Goal: Task Accomplishment & Management: Complete application form

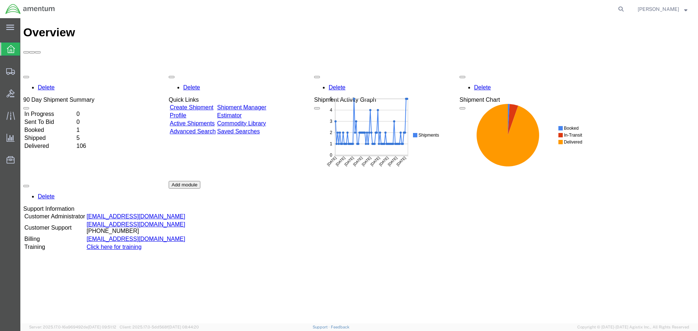
click at [208, 104] on link "Create Shipment" at bounding box center [192, 107] width 44 height 6
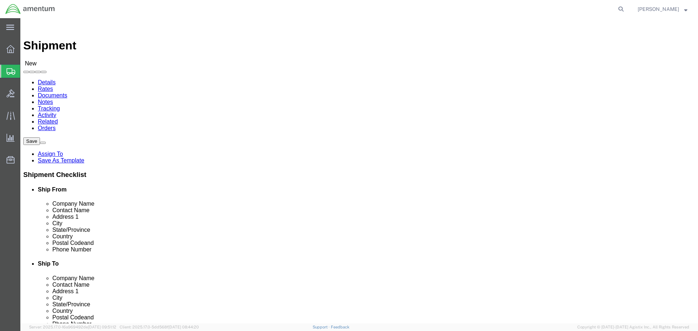
select select
click input "text"
type input "[PERSON_NAME]"
click p "- U.S. Dept. of Defense - ([PERSON_NAME]) [GEOGRAPHIC_DATA][PERSON_NAME], UC35 …"
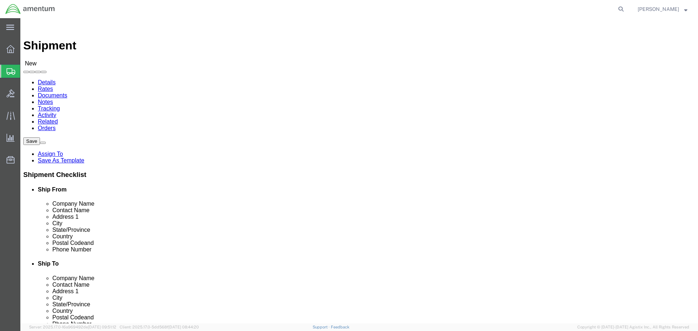
select select
type input "U.S. Dept. of Defense"
type input "[PERSON_NAME]"
type input "6002 Ali Al Salem AB"
type input "UC35 Detachment, APO AE 09855, FB5820"
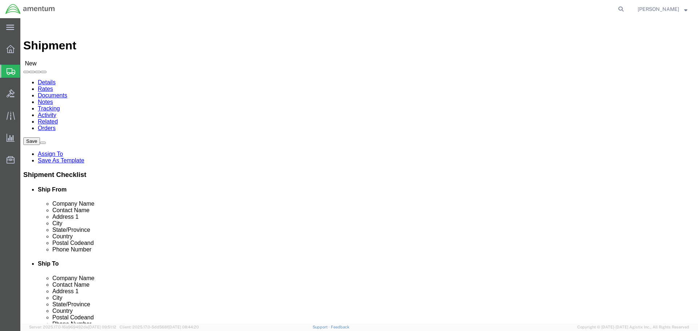
type input "ALI AL [GEOGRAPHIC_DATA]"
select select "KW"
type input "[PHONE_NUMBER]"
type input "[PERSON_NAME]"
click input "text"
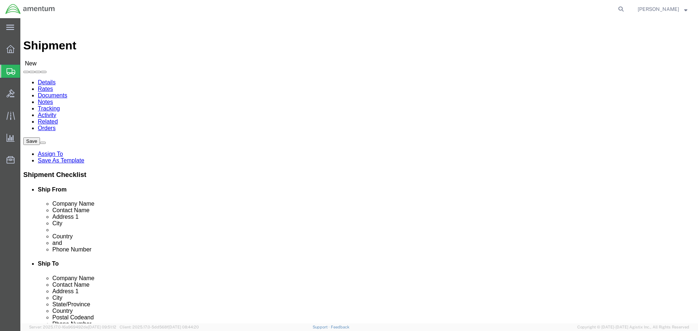
click input "text"
type input "aviation la"
click p "- Aviation Laboratories - ([PERSON_NAME]) [STREET_ADDRESS][PERSON_NAME]"
select select
type input "Aviation Laboratories"
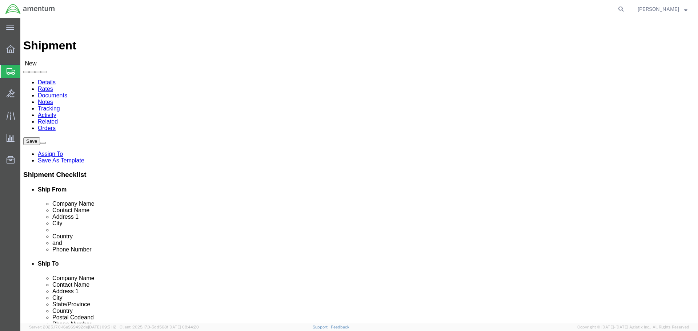
type input "[PERSON_NAME]"
type input "[STREET_ADDRESS][PERSON_NAME]"
type input "Kenner"
type input "70062"
type input "[PHONE_NUMBER]"
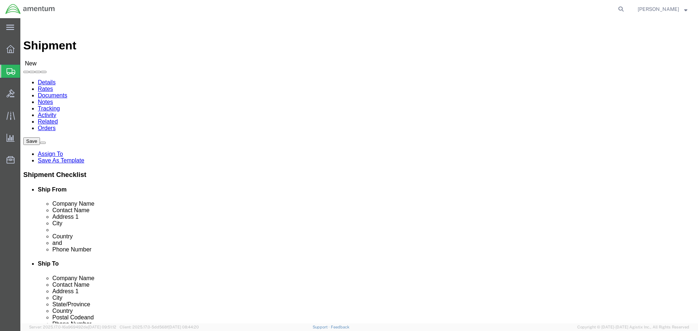
select select "LA"
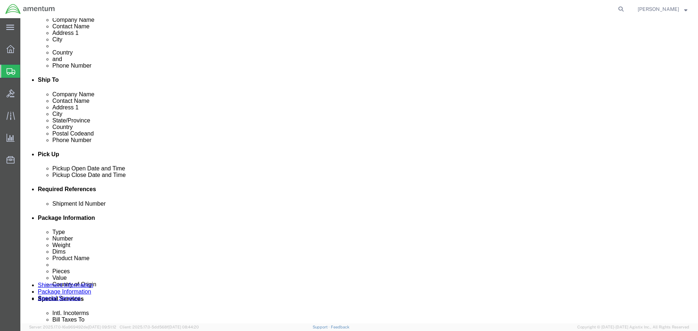
scroll to position [255, 0]
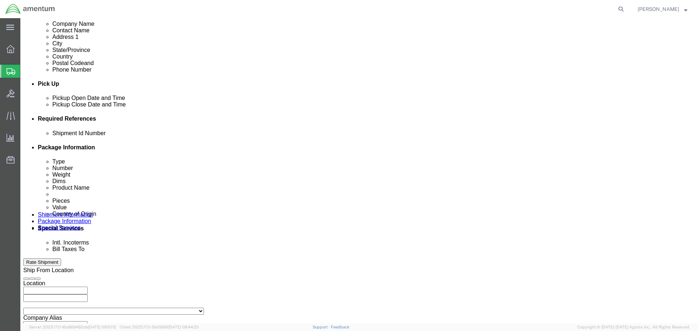
type input "Aviation Laboratories"
click input "text"
click input "25233001site235"
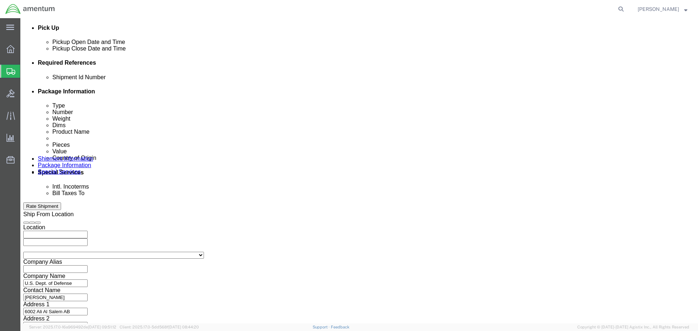
scroll to position [319, 0]
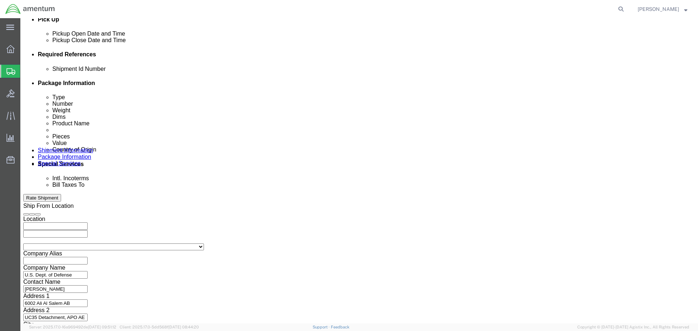
type input "25233001Site235"
click button "Continue"
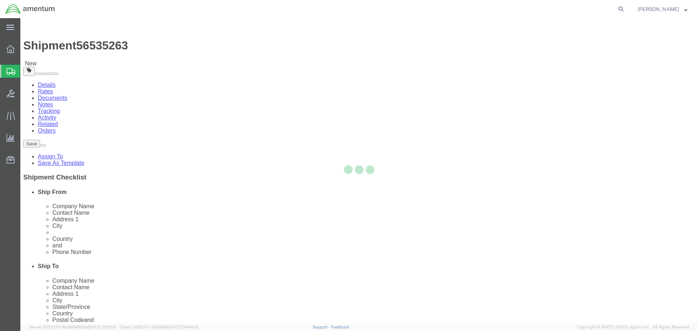
select select "CBOX"
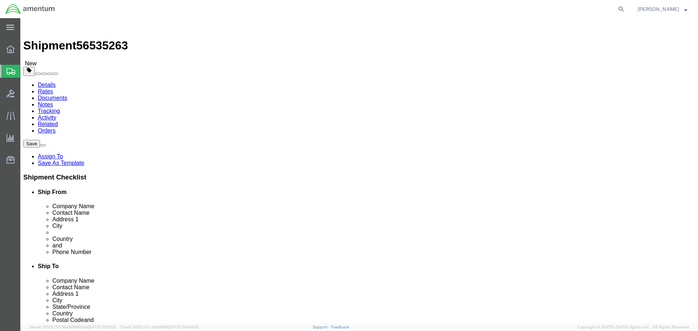
click input "text"
type input "17.7"
click input "text"
type input "5.1"
click input "text"
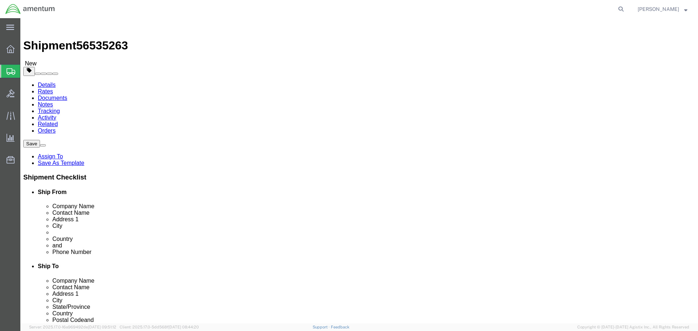
type input "12.8"
click select "Select cm ft in"
select select "CM"
click select "Select cm ft in"
type input "44.96"
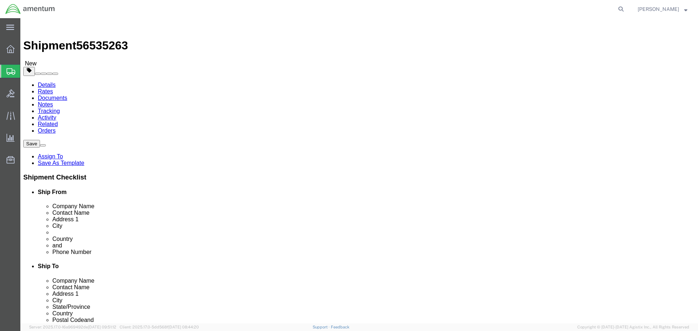
type input "12.95"
type input "32.51"
click input "0.00"
type input "0"
type input ".45"
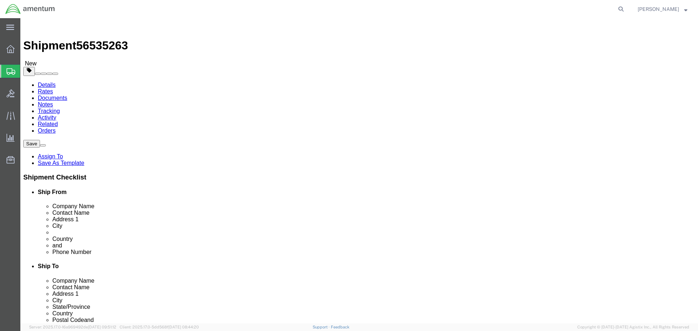
click select "Select kgs lbs"
select select "KGS"
click select "Select kgs lbs"
type input "0.20"
click div "Package Content # 1 x Package Type Select BCK Boxes Bale(s) Basket(s) Bolt(s) B…"
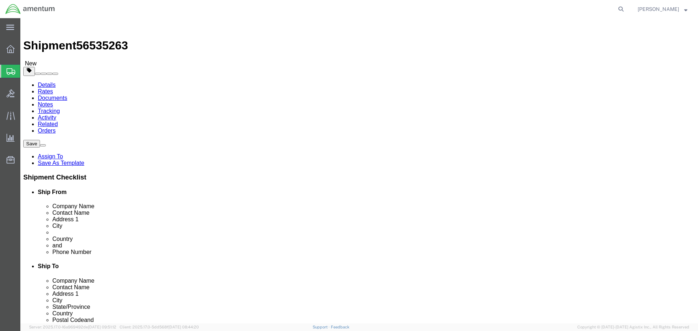
click link "Add Content"
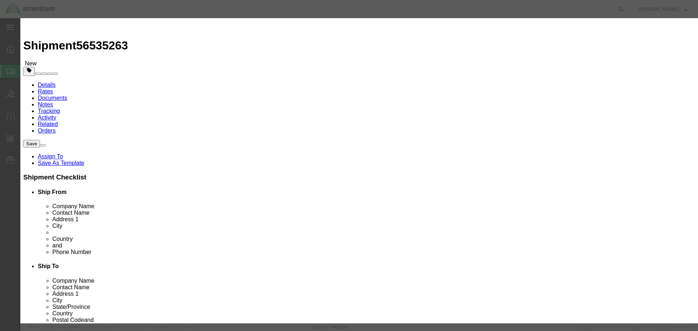
click input "text"
type input "a"
type input "AIRCRAFT ENGINE OIL SAMPLE"
click input "0"
type input "1"
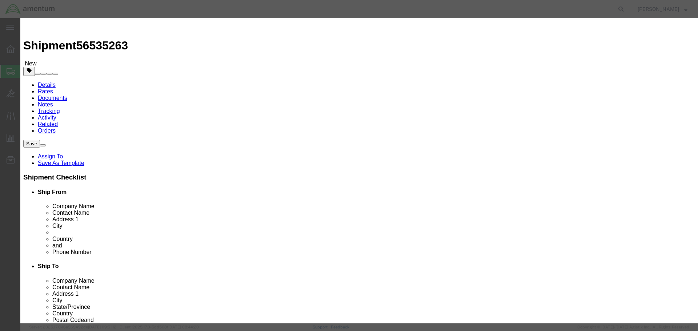
click input "text"
type input "20.00"
click select "Select [GEOGRAPHIC_DATA] [GEOGRAPHIC_DATA] [GEOGRAPHIC_DATA] [GEOGRAPHIC_DATA] …"
select select "KW"
click select "Select [GEOGRAPHIC_DATA] [GEOGRAPHIC_DATA] [GEOGRAPHIC_DATA] [GEOGRAPHIC_DATA] …"
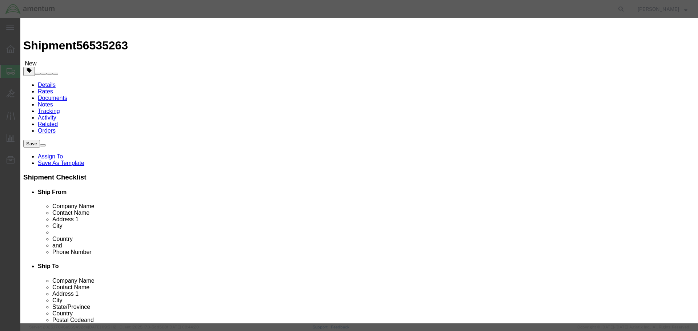
click button "Save & Close"
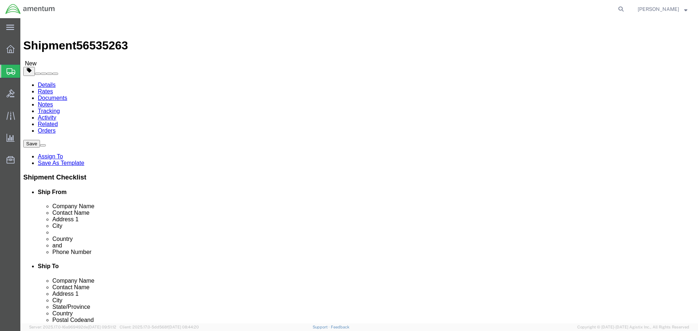
click button "Continue"
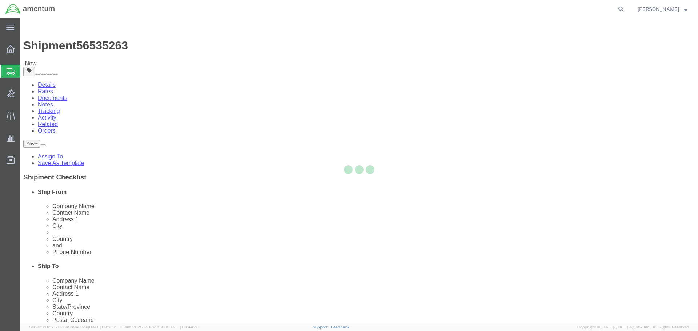
select select
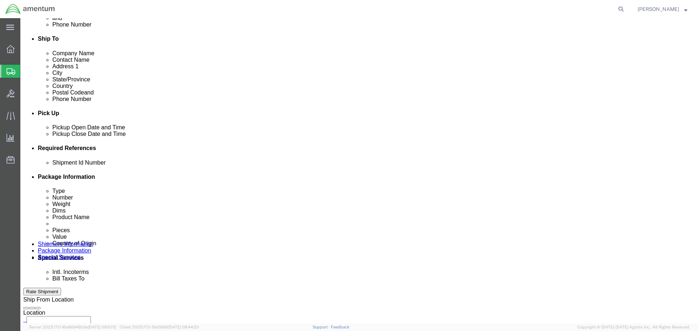
scroll to position [327, 0]
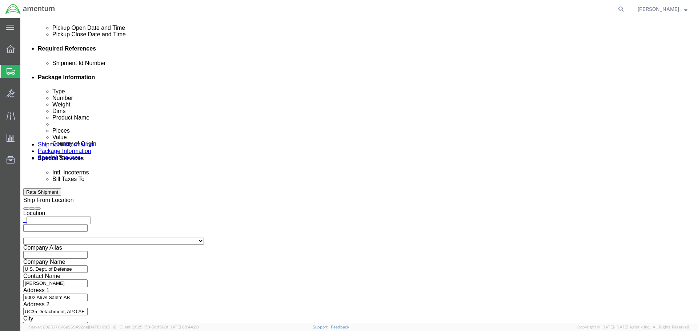
click select "Select Carriage Insurance Paid Carriage Paid To Cost and Freight Cost Insurance…"
select select "DDP"
click select "Select Carriage Insurance Paid Carriage Paid To Cost and Freight Cost Insurance…"
select select "SHIP"
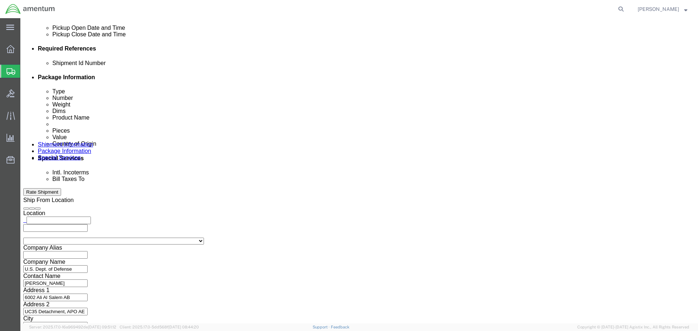
click select "Select Recipient Account Sender/Shipper Third Party Account"
click button "Rate Shipment"
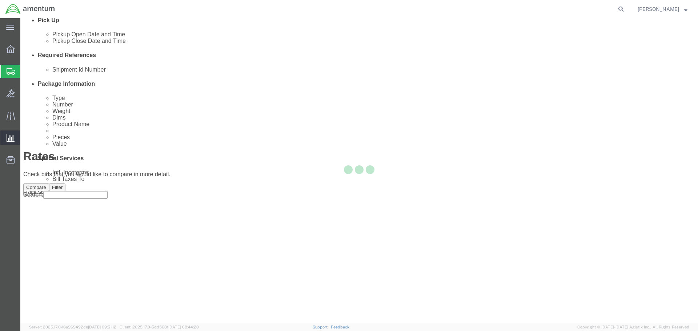
scroll to position [0, 0]
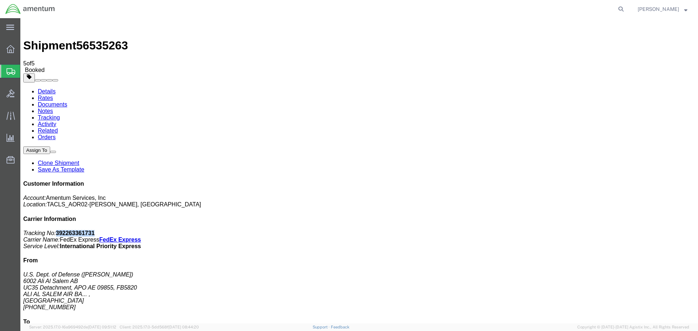
drag, startPoint x: 633, startPoint y: 112, endPoint x: 597, endPoint y: 112, distance: 36.7
click at [597, 230] on p "Tracking No: 392263361731 Carrier Name: FedEx Express FedEx Express Service Lev…" at bounding box center [359, 240] width 672 height 20
copy b "392263361731"
